Goal: Task Accomplishment & Management: Manage account settings

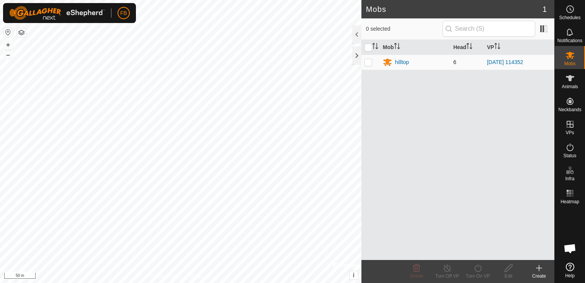
click at [368, 62] on p-checkbox at bounding box center [369, 62] width 8 height 6
checkbox input "true"
click at [573, 80] on icon at bounding box center [570, 78] width 9 height 9
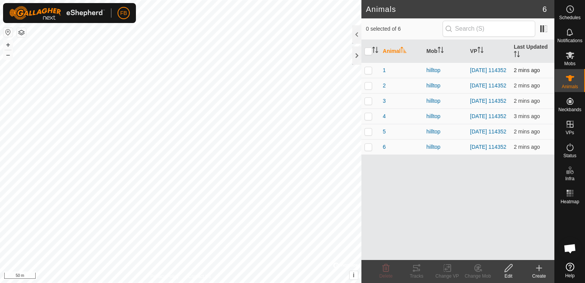
click at [370, 71] on p-checkbox at bounding box center [369, 70] width 8 height 6
checkbox input "false"
